Goal: Transaction & Acquisition: Book appointment/travel/reservation

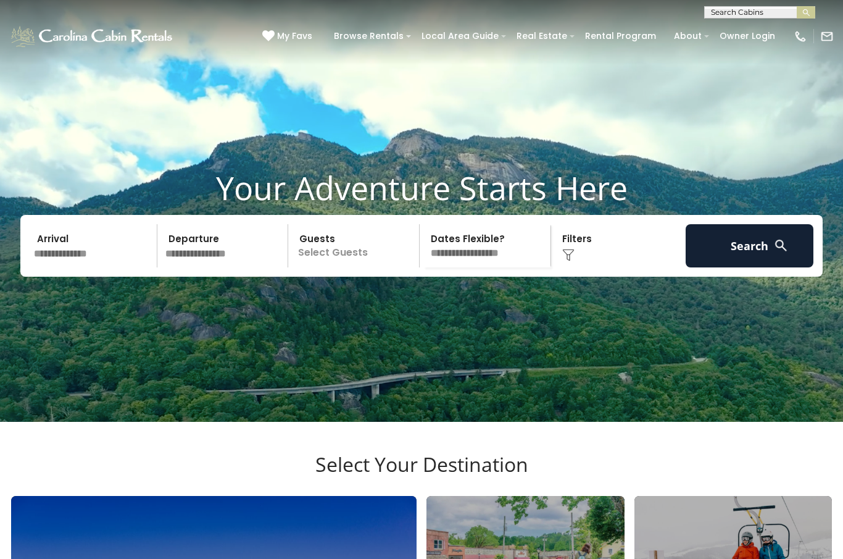
click at [67, 266] on input "text" at bounding box center [94, 245] width 128 height 43
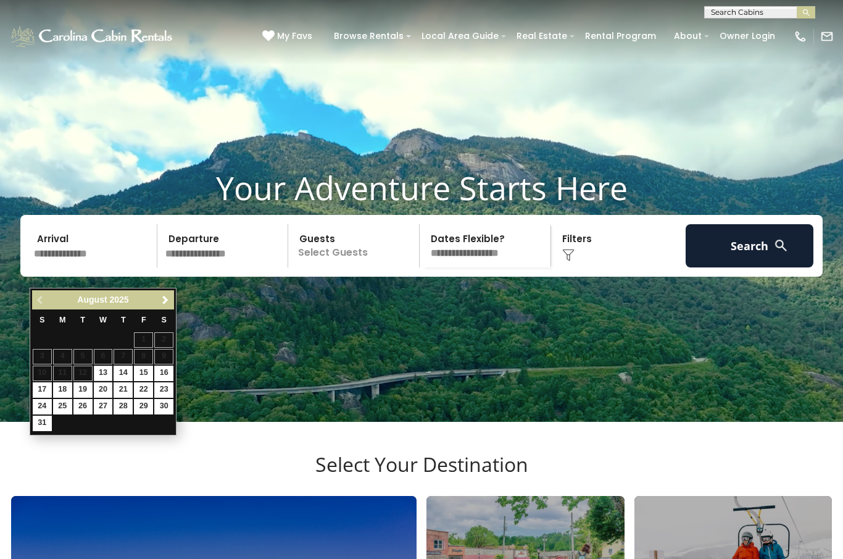
click at [161, 298] on span "Next" at bounding box center [166, 300] width 10 height 10
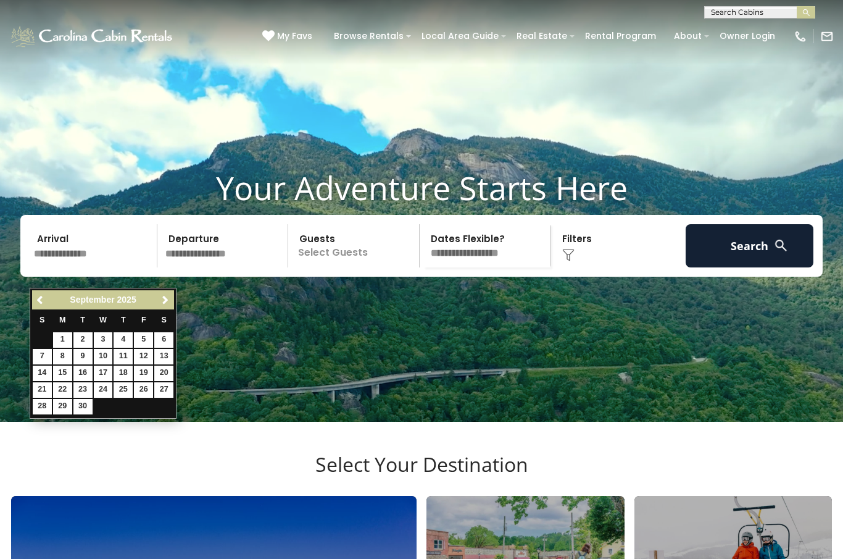
click at [163, 301] on span "Next" at bounding box center [166, 300] width 10 height 10
click at [122, 339] on link "2" at bounding box center [123, 339] width 19 height 15
type input "*******"
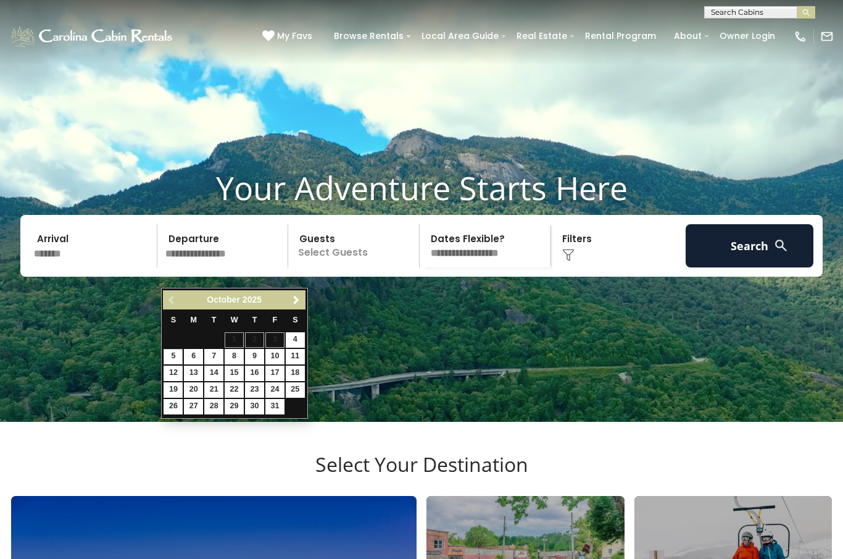
click at [176, 355] on link "5" at bounding box center [173, 356] width 19 height 15
type input "*******"
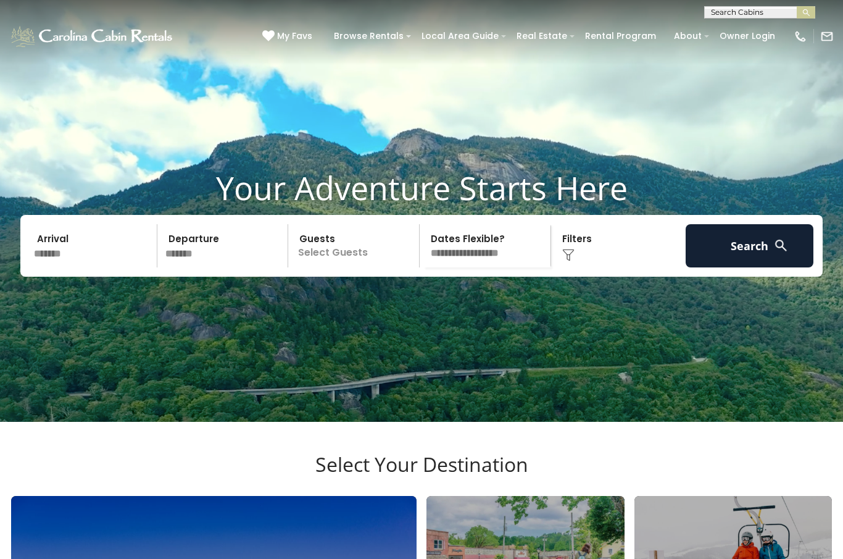
click at [364, 257] on p "Select Guests" at bounding box center [355, 245] width 127 height 43
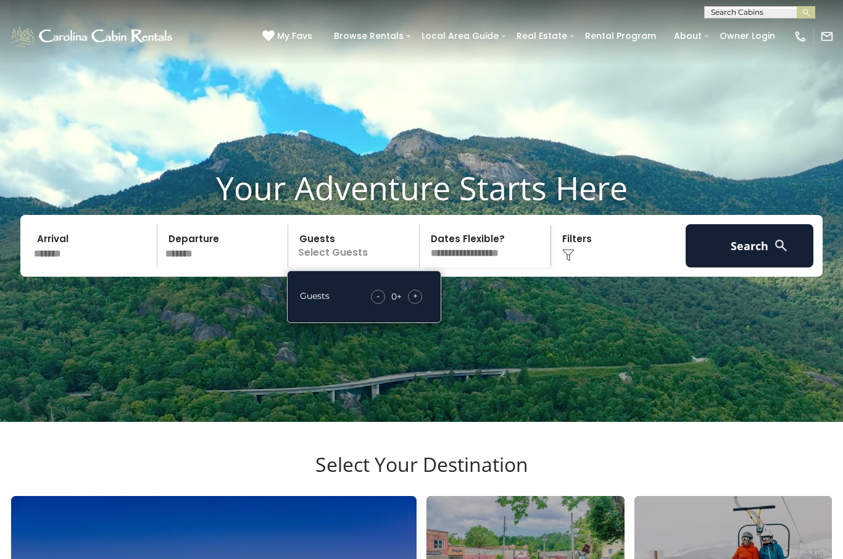
click at [424, 304] on div "- 0 + +" at bounding box center [397, 297] width 64 height 14
click at [418, 304] on div "+" at bounding box center [415, 297] width 14 height 14
click at [421, 308] on div "Guests - 0 + +" at bounding box center [364, 296] width 154 height 52
click at [420, 304] on div "+" at bounding box center [415, 297] width 14 height 14
click at [419, 304] on div "+" at bounding box center [415, 297] width 14 height 14
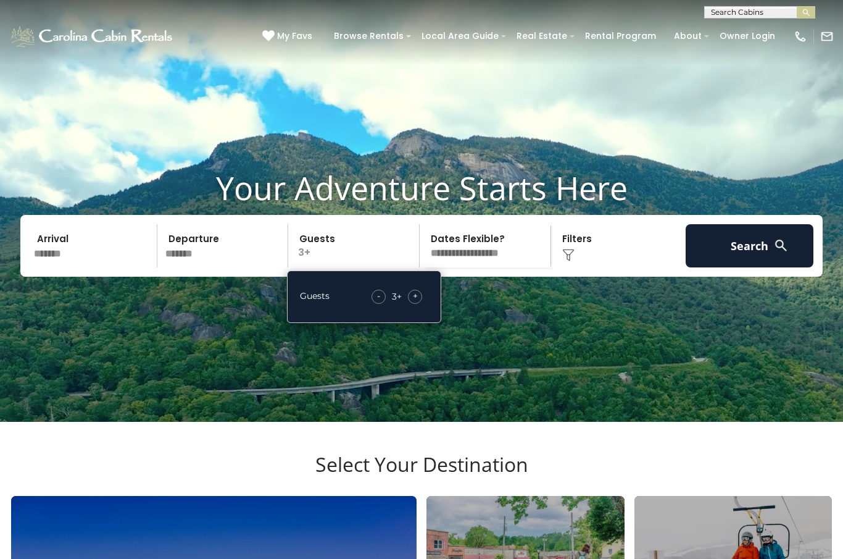
click at [421, 304] on div "+" at bounding box center [415, 297] width 14 height 14
click at [422, 304] on div "+" at bounding box center [415, 297] width 14 height 14
click at [419, 304] on div "+" at bounding box center [415, 297] width 14 height 14
click at [414, 302] on span "+" at bounding box center [415, 296] width 5 height 12
click at [429, 306] on div "Guests - 7 + +" at bounding box center [364, 296] width 154 height 52
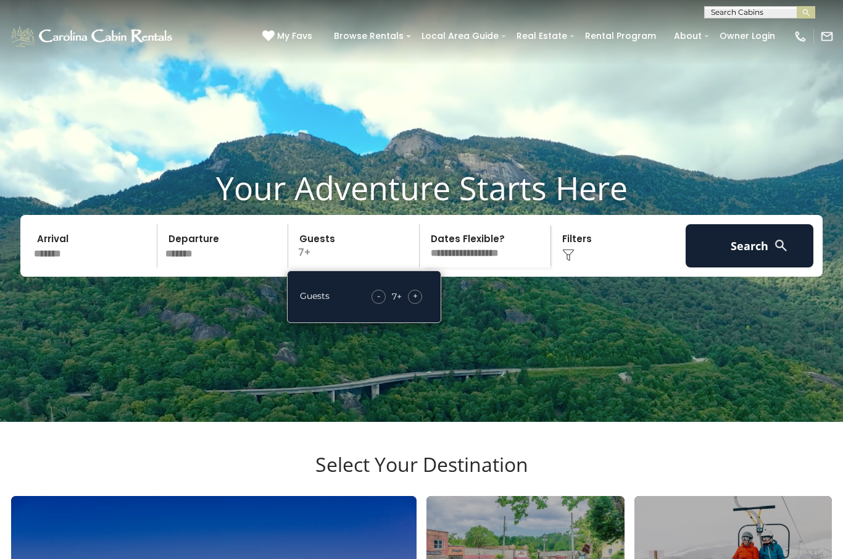
click at [422, 304] on div "+" at bounding box center [415, 297] width 14 height 14
click at [416, 302] on span "+" at bounding box center [415, 296] width 5 height 12
click at [421, 304] on div "+" at bounding box center [415, 297] width 14 height 14
click at [421, 304] on div "- 10 + +" at bounding box center [395, 297] width 67 height 14
click at [419, 304] on div "+" at bounding box center [415, 297] width 14 height 14
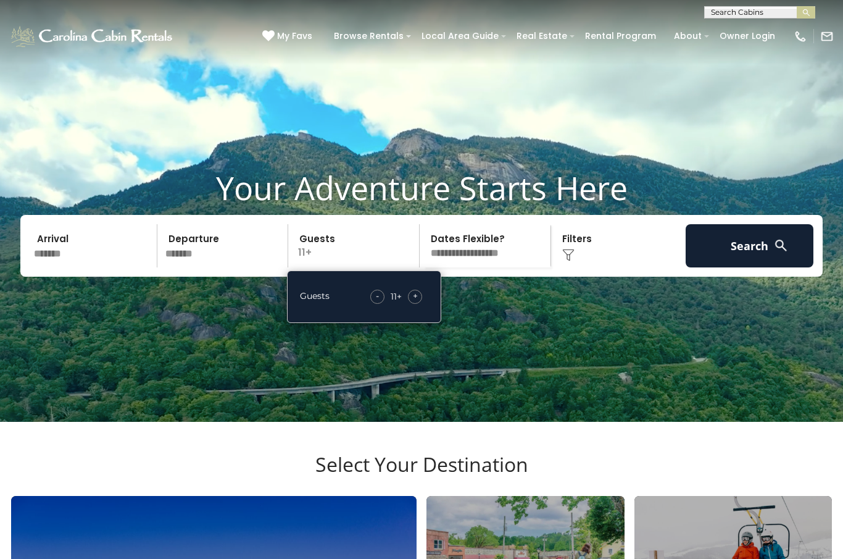
click at [417, 302] on span "+" at bounding box center [415, 296] width 5 height 12
click at [420, 304] on div "+" at bounding box center [415, 297] width 14 height 14
click at [419, 304] on div "+" at bounding box center [415, 297] width 14 height 14
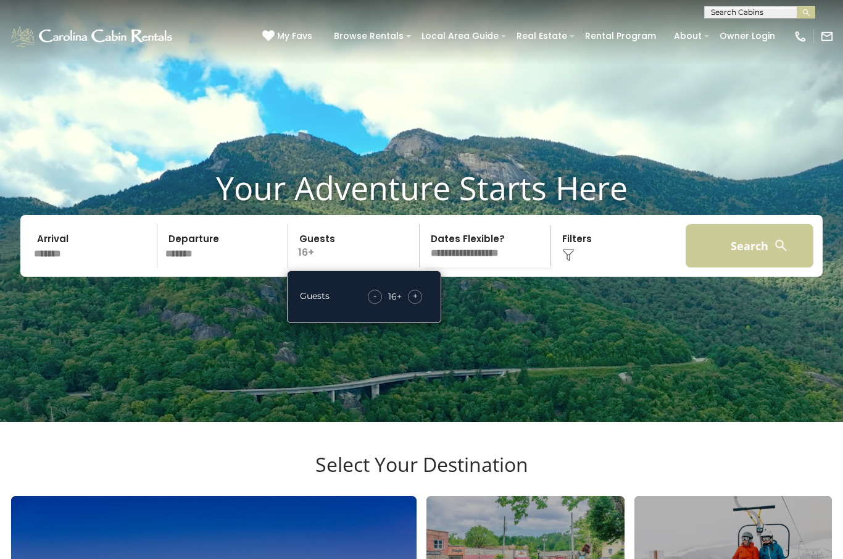
click at [772, 263] on button "Search" at bounding box center [750, 245] width 128 height 43
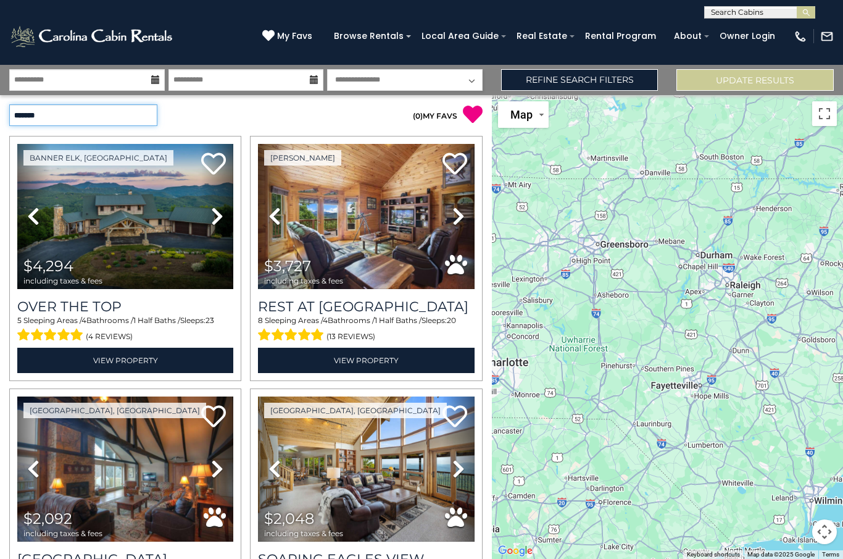
click at [143, 115] on select "**********" at bounding box center [83, 115] width 148 height 22
click at [127, 108] on select "**********" at bounding box center [83, 115] width 148 height 22
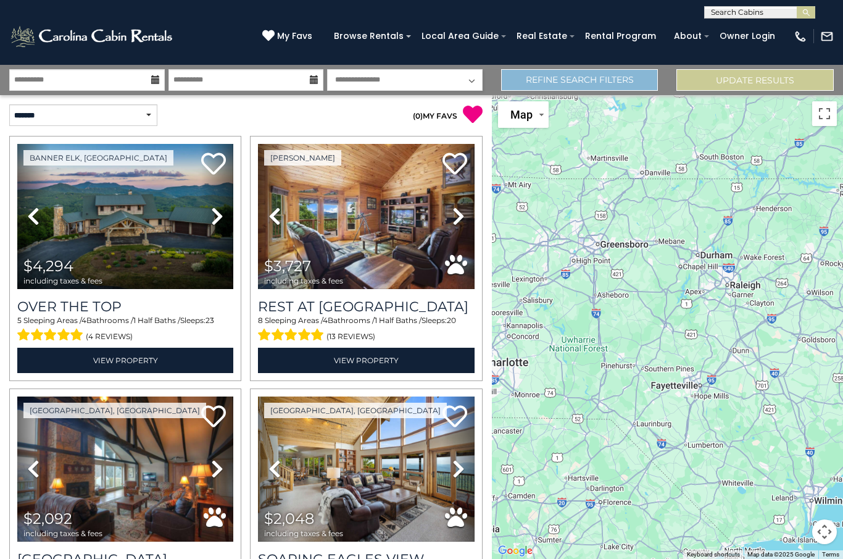
click at [622, 79] on link "Refine Search Filters" at bounding box center [579, 80] width 157 height 22
